Goal: Information Seeking & Learning: Learn about a topic

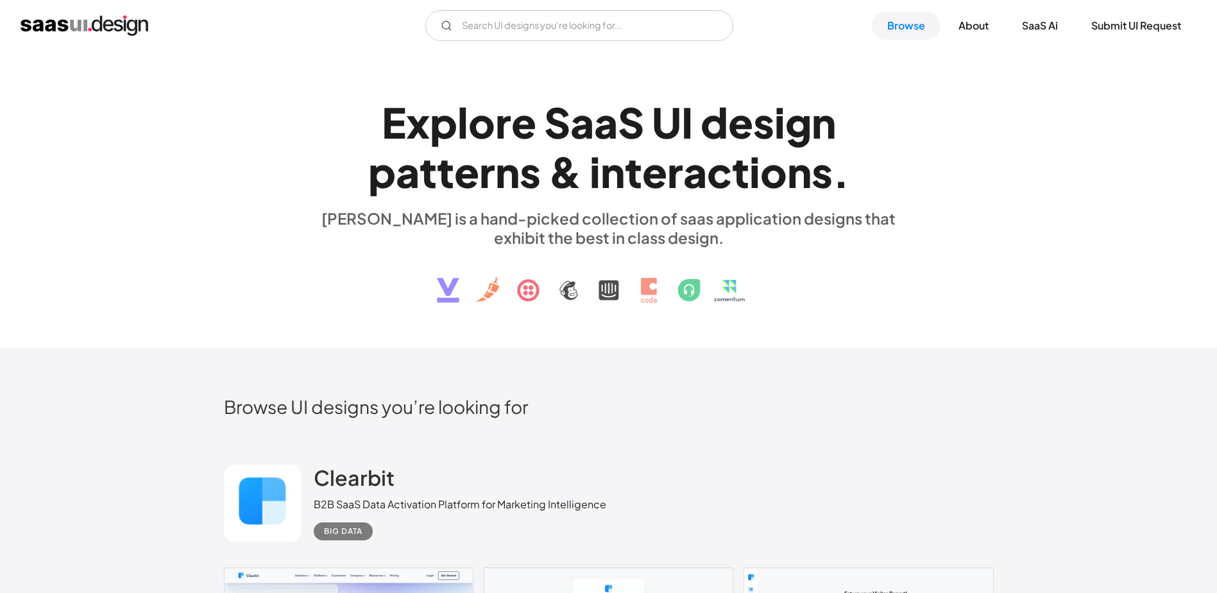
drag, startPoint x: 786, startPoint y: 325, endPoint x: 455, endPoint y: 281, distance: 333.8
click at [455, 281] on div "E x p l o r e S a a S U I d e s i g n p a t t e r n s & i n t e r a c t i o n s…" at bounding box center [608, 199] width 1217 height 296
click at [443, 267] on img at bounding box center [608, 280] width 389 height 67
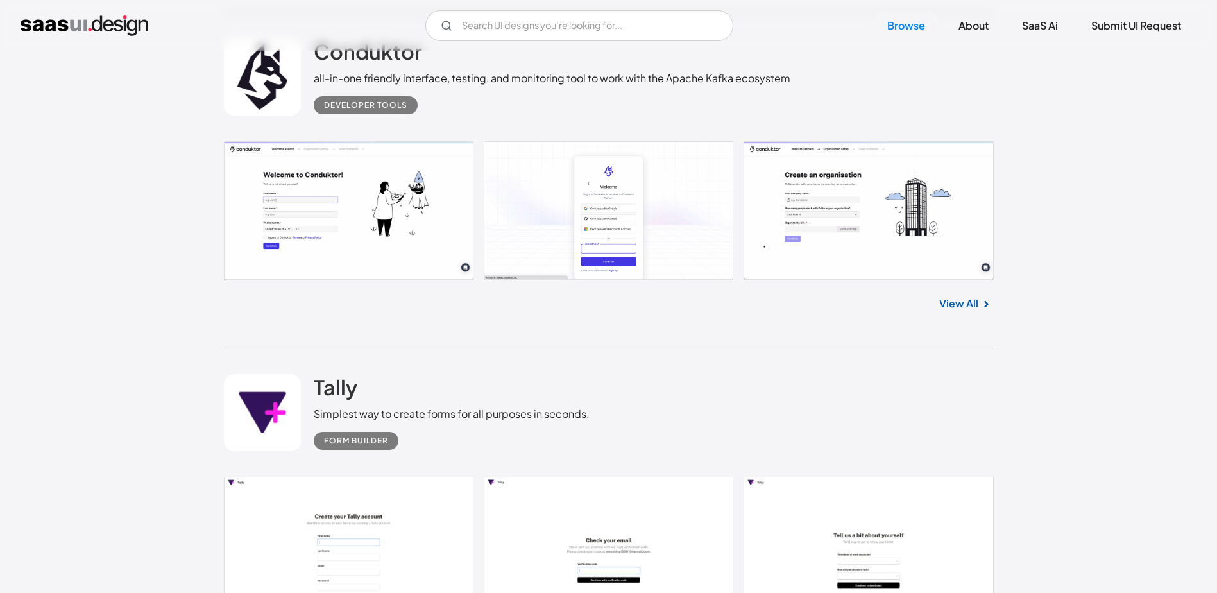
scroll to position [22031, 0]
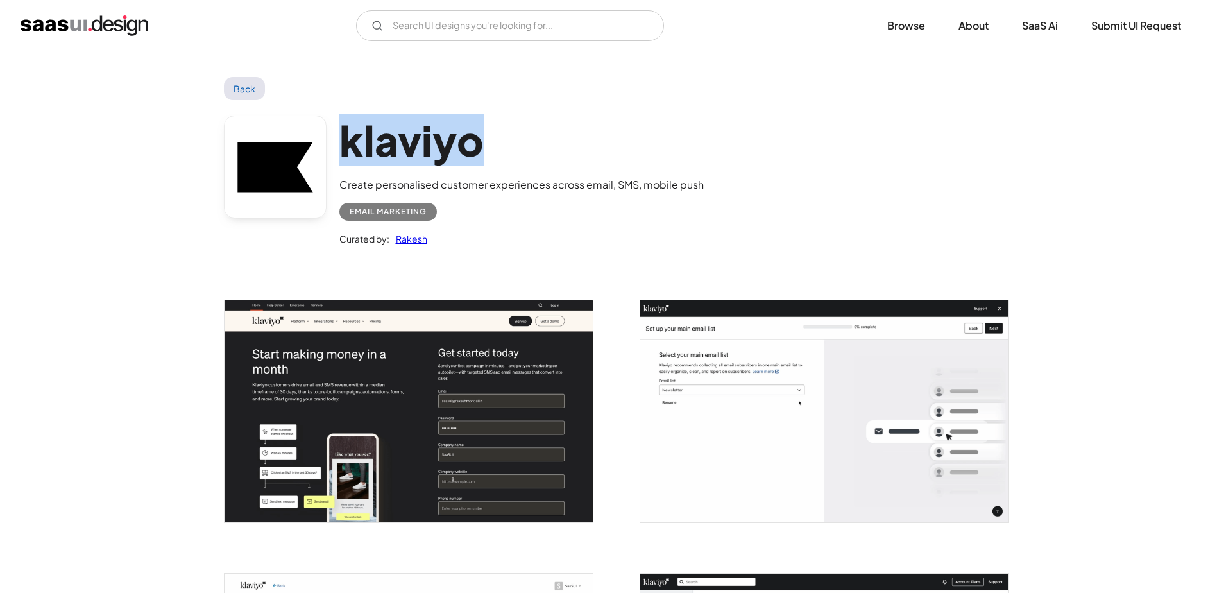
click at [331, 134] on div "klaviyo Create personalised customer experiences across email, SMS, mobile push…" at bounding box center [609, 183] width 770 height 167
copy div "klaviyo"
